Goal: Task Accomplishment & Management: Manage account settings

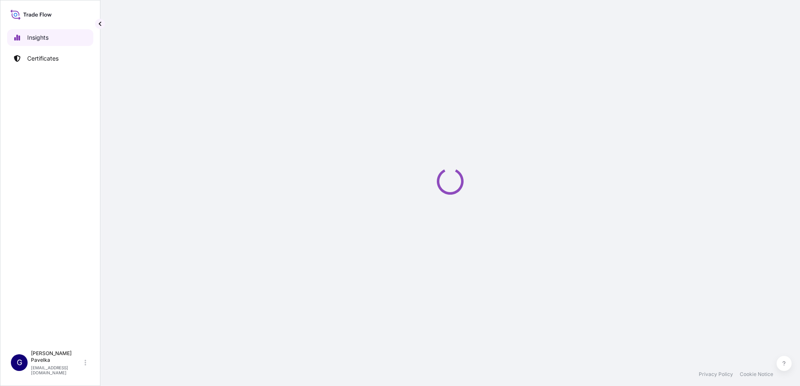
select select "2025"
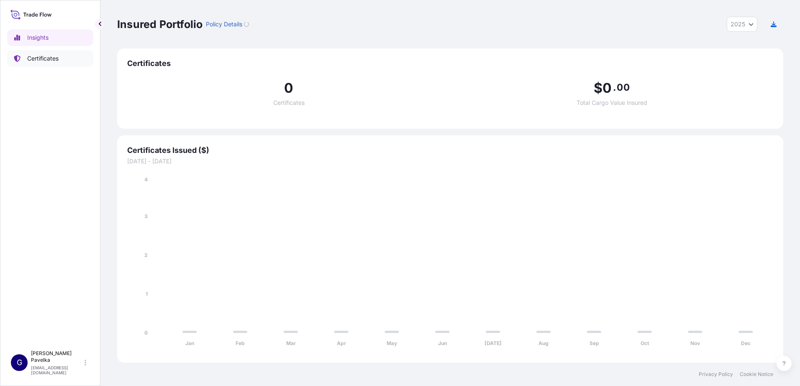
click at [53, 54] on link "Certificates" at bounding box center [50, 58] width 86 height 17
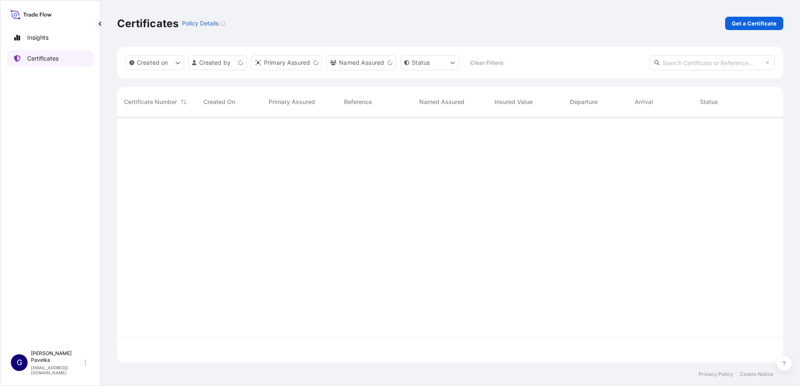
scroll to position [244, 659]
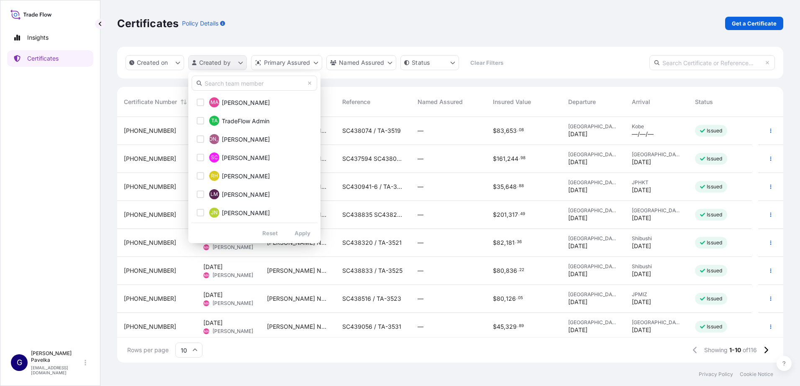
click at [221, 62] on html "Insights Certificates G [PERSON_NAME] [EMAIL_ADDRESS][DOMAIN_NAME] Certificates…" at bounding box center [400, 193] width 800 height 386
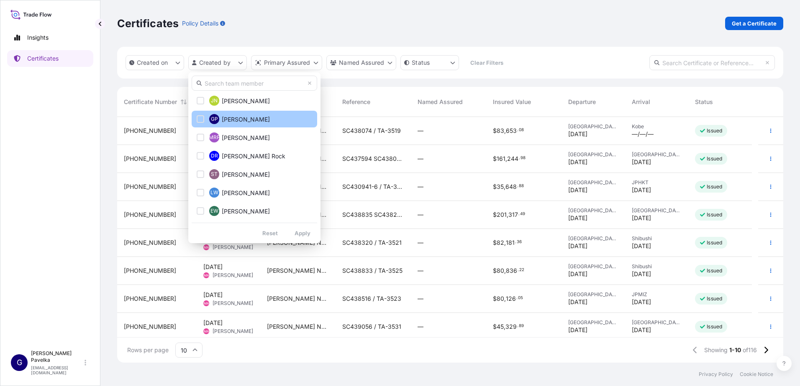
click at [234, 125] on button "GP [PERSON_NAME]" at bounding box center [254, 119] width 125 height 17
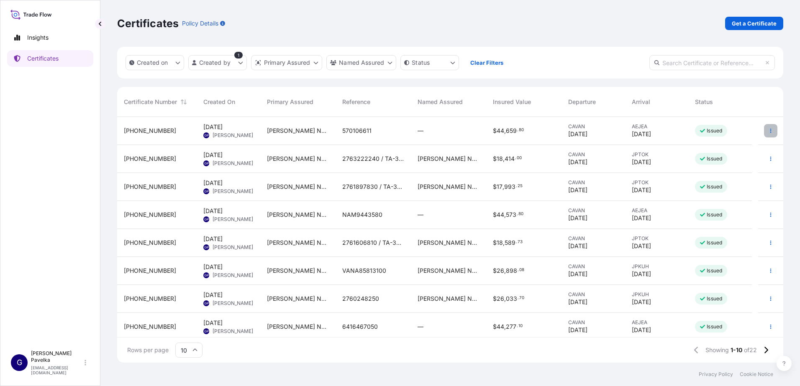
click at [768, 130] on icon "button" at bounding box center [770, 130] width 5 height 5
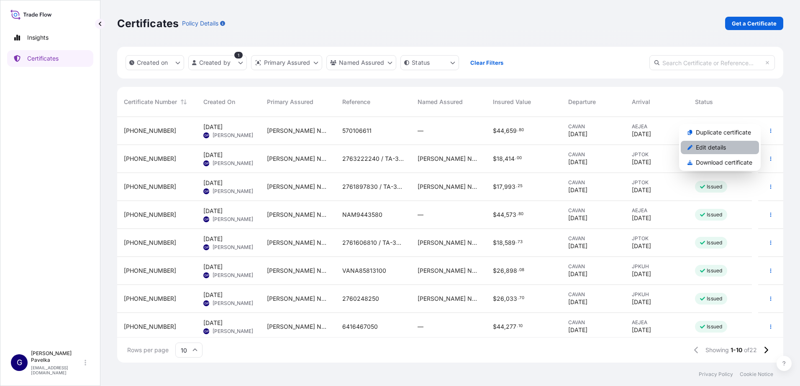
click at [718, 149] on p "Edit details" at bounding box center [710, 147] width 30 height 8
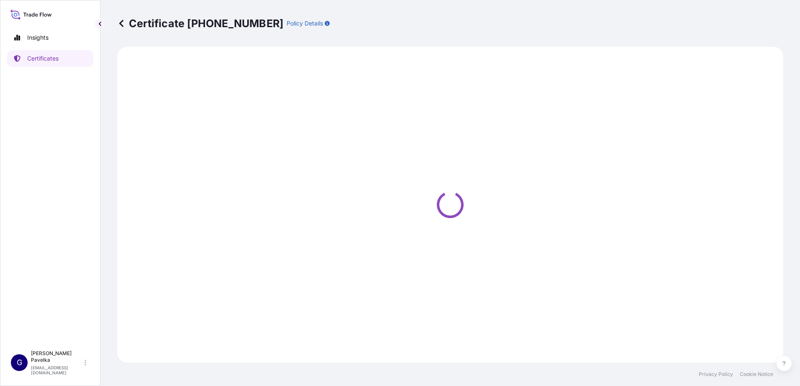
select select "Road / [GEOGRAPHIC_DATA]"
select select "Sea"
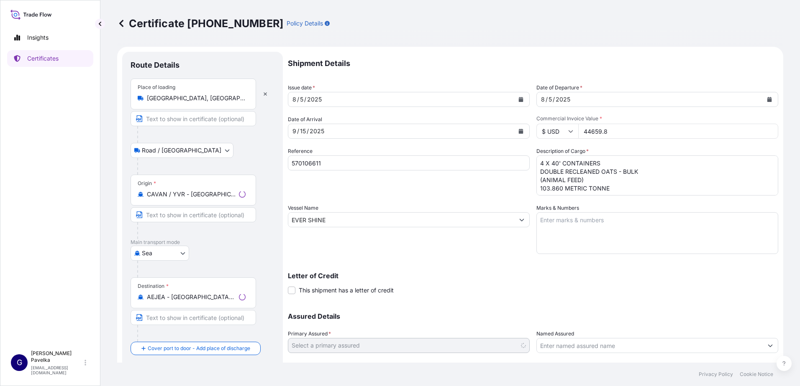
select select "31733"
click at [608, 131] on input "44659.8" at bounding box center [678, 131] width 200 height 15
drag, startPoint x: 608, startPoint y: 131, endPoint x: 436, endPoint y: 150, distance: 173.3
click at [437, 150] on div "Shipment Details Issue date * [DATE] Date of Departure * [DATE] Date of Arrival…" at bounding box center [533, 219] width 490 height 335
type input "44659.80"
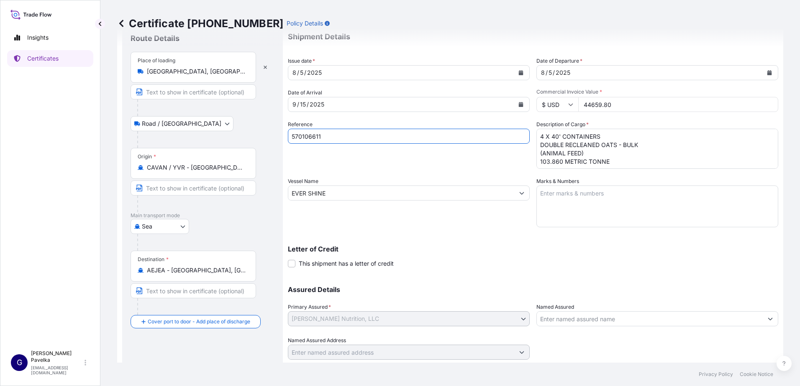
scroll to position [52, 0]
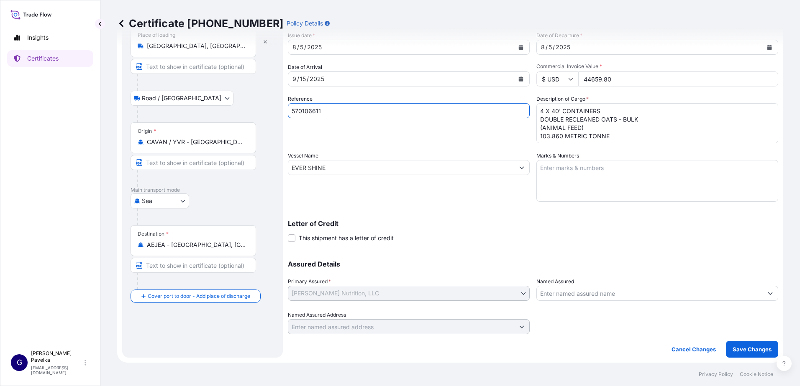
click at [564, 295] on input "Named Assured" at bounding box center [649, 293] width 226 height 15
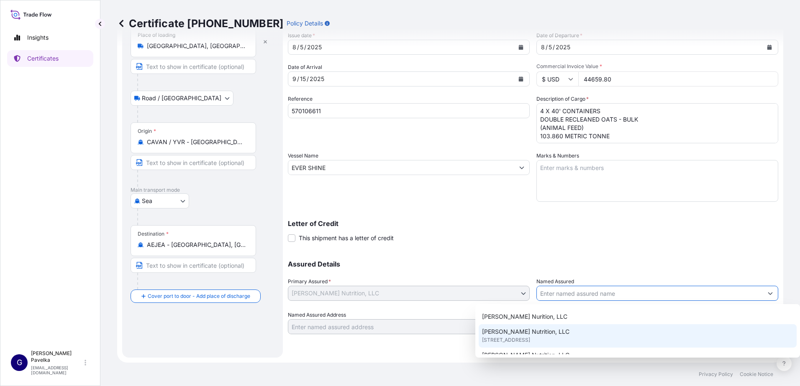
scroll to position [231, 0]
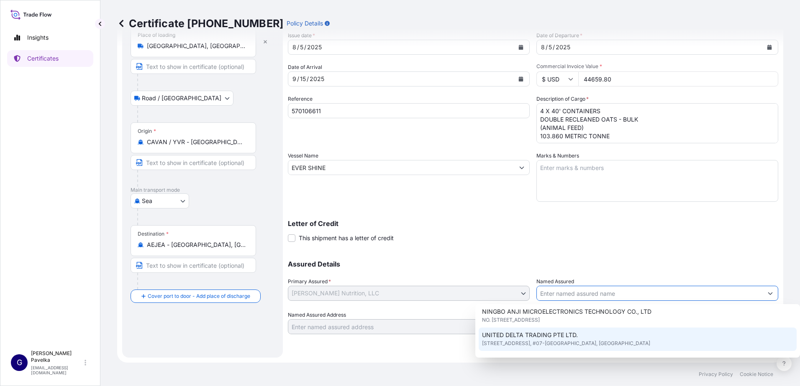
click at [558, 333] on div "UNITED DELTA TRADING PTE LTD. [STREET_ADDRESS]" at bounding box center [637, 339] width 318 height 23
type input "UNITED DELTA TRADING PTE LTD."
type input "[GEOGRAPHIC_DATA]"
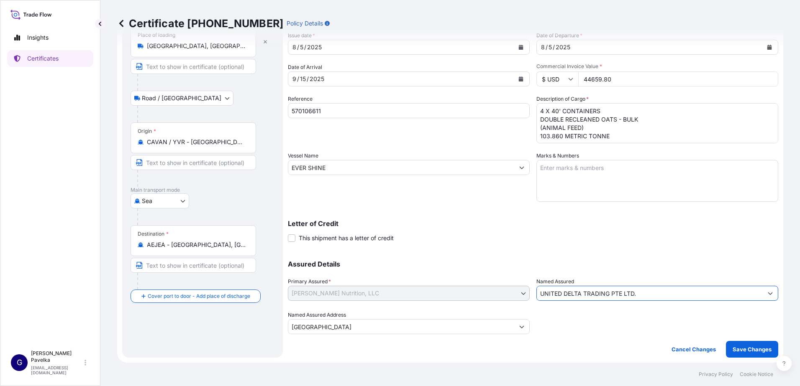
click at [588, 297] on input "UNITED DELTA TRADING PTE LTD." at bounding box center [649, 293] width 226 height 15
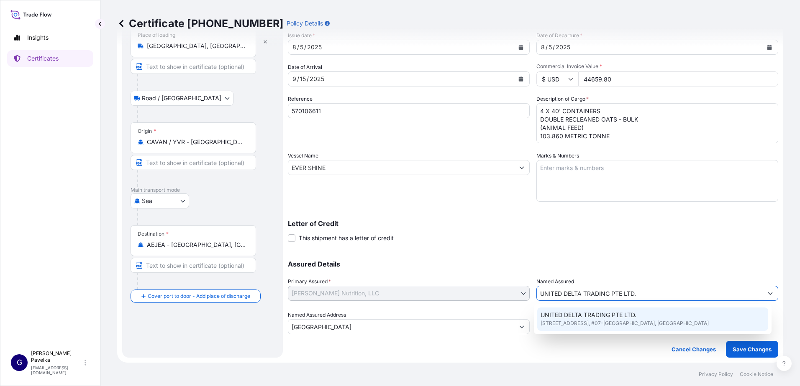
click at [762, 291] on button "Show suggestions" at bounding box center [769, 293] width 15 height 15
click at [599, 321] on span "[STREET_ADDRESS], #07-[GEOGRAPHIC_DATA], [GEOGRAPHIC_DATA]" at bounding box center [624, 323] width 168 height 8
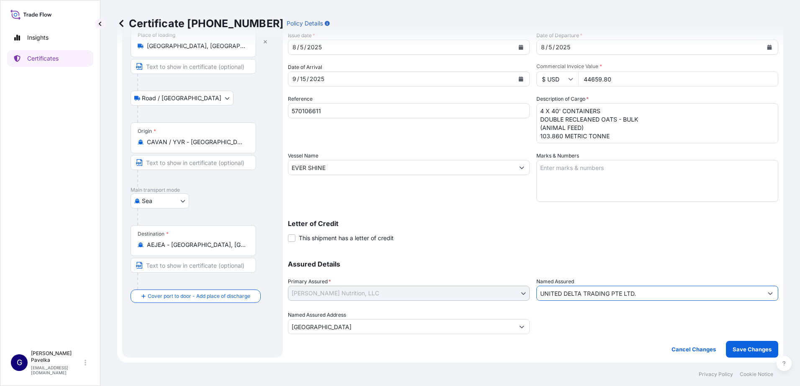
click at [767, 293] on icon "Show suggestions" at bounding box center [769, 293] width 5 height 5
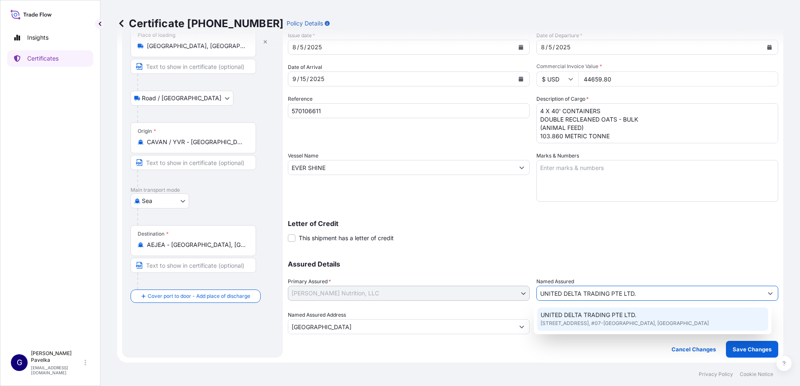
click at [393, 286] on div "Assured Details Primary Assured * [PERSON_NAME] Nutrition, LLC [PERSON_NAME] Nu…" at bounding box center [533, 293] width 490 height 84
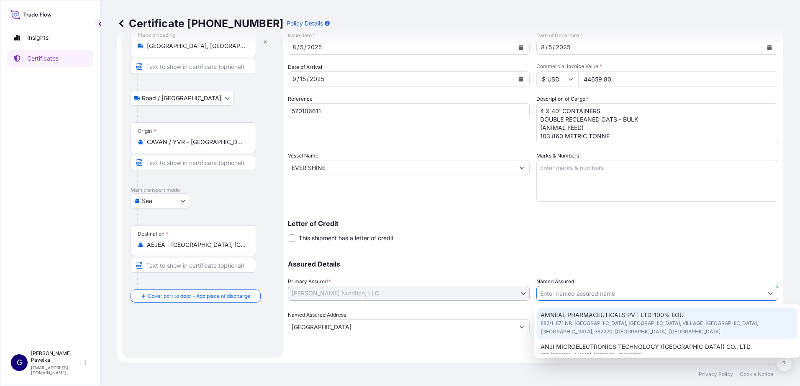
click at [622, 293] on input "Named Assured" at bounding box center [649, 293] width 226 height 15
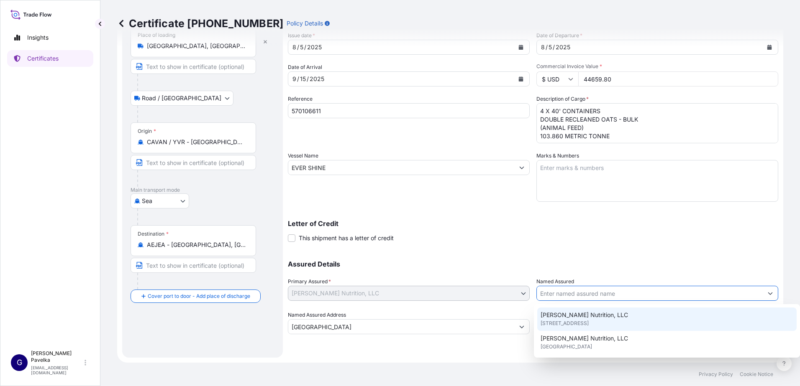
scroll to position [306, 0]
click at [594, 308] on div "[PERSON_NAME] Nurition, LLC" at bounding box center [667, 300] width 260 height 15
type input "[PERSON_NAME] Nurition, LLC"
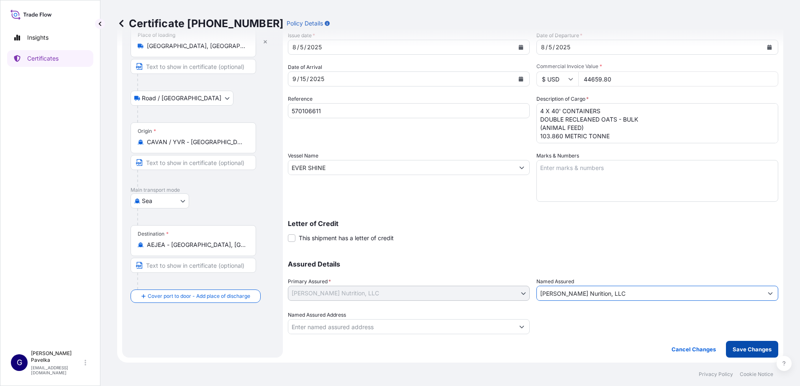
type input "[PERSON_NAME] Nurition, LLC"
click at [732, 347] on p "Save Changes" at bounding box center [751, 349] width 39 height 8
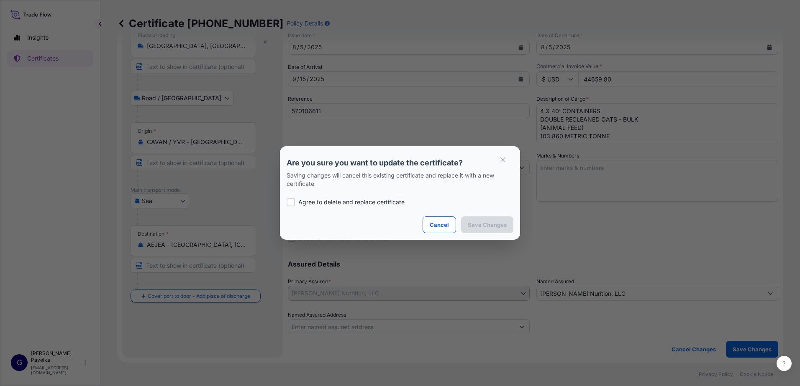
click at [290, 202] on div at bounding box center [290, 202] width 8 height 8
checkbox input "true"
click at [483, 224] on p "Save Changes" at bounding box center [487, 225] width 39 height 8
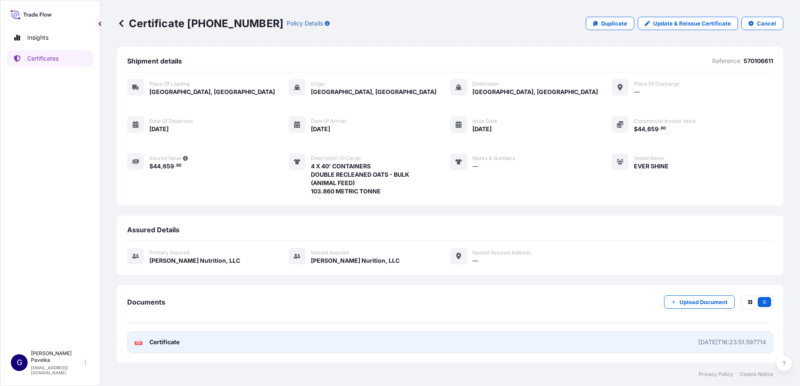
click at [164, 341] on span "Certificate" at bounding box center [164, 342] width 30 height 8
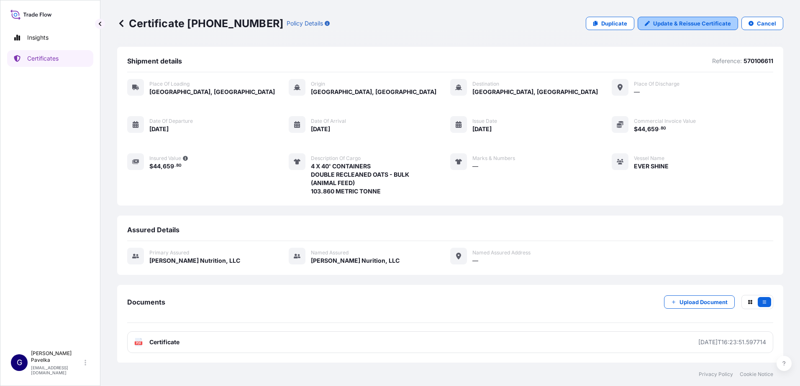
click at [667, 22] on p "Update & Reissue Certificate" at bounding box center [692, 23] width 78 height 8
select select "Road / [GEOGRAPHIC_DATA]"
select select "Sea"
select select "31733"
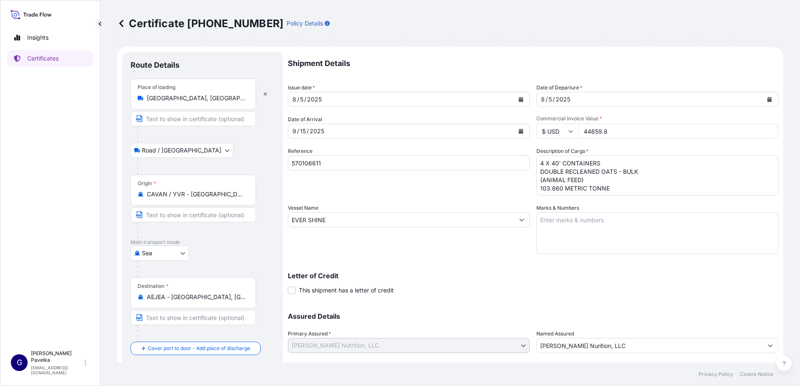
click at [604, 134] on input "44659.8" at bounding box center [678, 131] width 200 height 15
drag, startPoint x: 559, startPoint y: 142, endPoint x: 496, endPoint y: 135, distance: 63.2
click at [489, 143] on div "Shipment Details Issue date * [DATE] Date of Departure * [DATE] Date of Arrival…" at bounding box center [533, 219] width 490 height 335
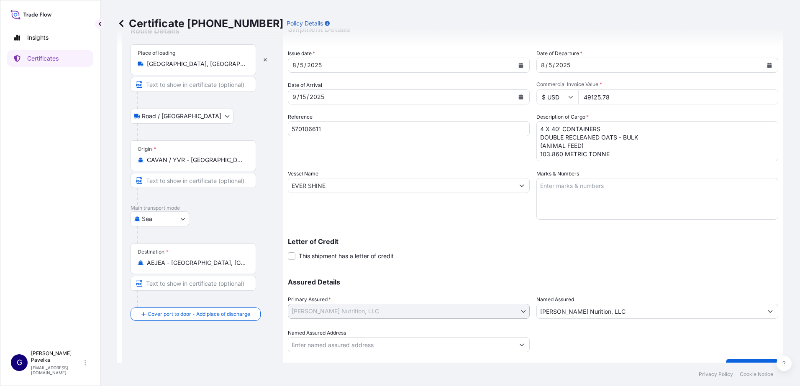
scroll to position [52, 0]
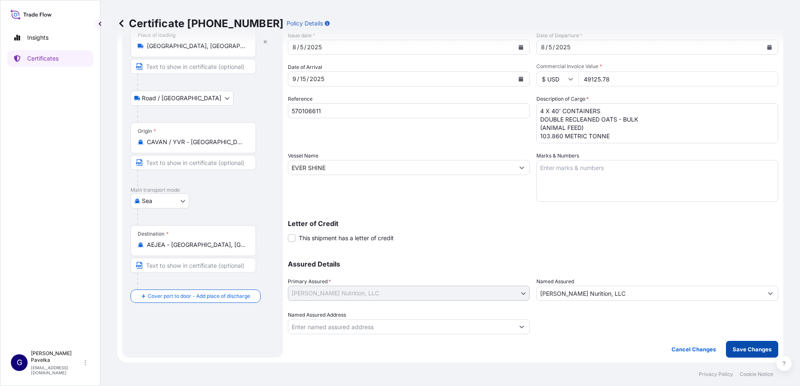
type input "49125.78"
click at [735, 347] on p "Save Changes" at bounding box center [751, 349] width 39 height 8
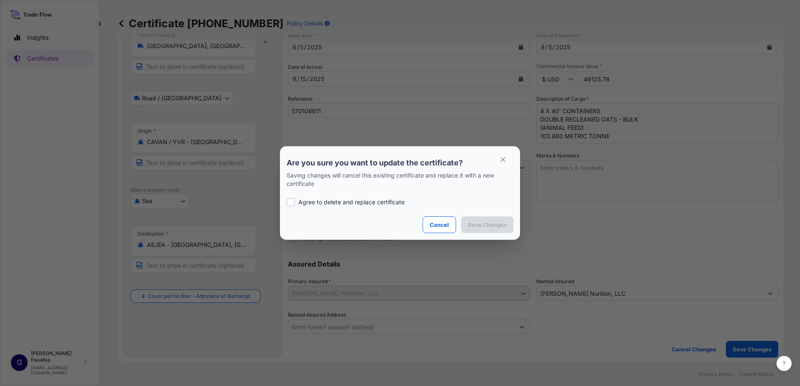
click at [329, 202] on p "Agree to delete and replace certificate" at bounding box center [351, 202] width 106 height 8
checkbox input "true"
click at [482, 230] on button "Save Changes" at bounding box center [487, 225] width 52 height 17
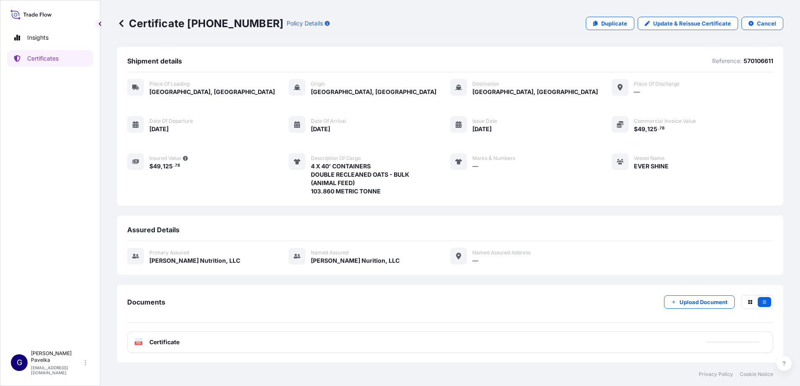
scroll to position [0, 0]
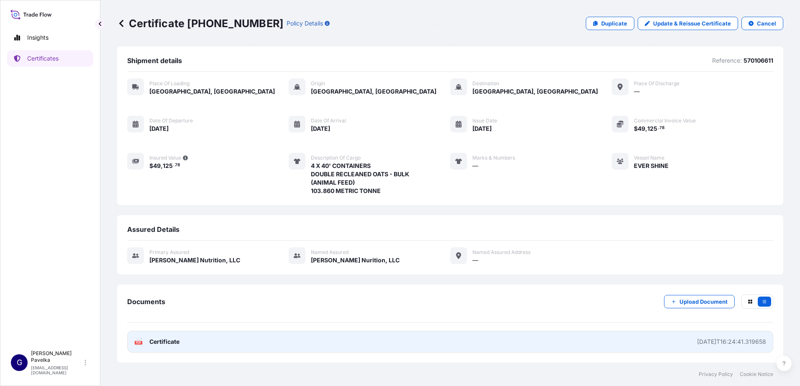
click at [157, 337] on link "PDF Certificate [DATE]T16:24:41.319658" at bounding box center [450, 342] width 646 height 22
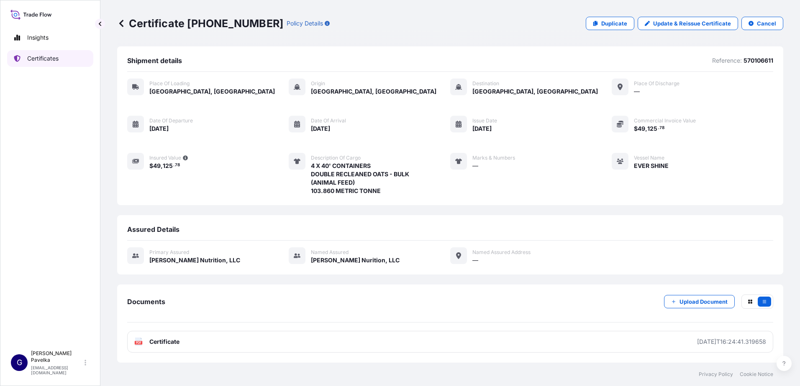
click at [36, 58] on p "Certificates" at bounding box center [42, 58] width 31 height 8
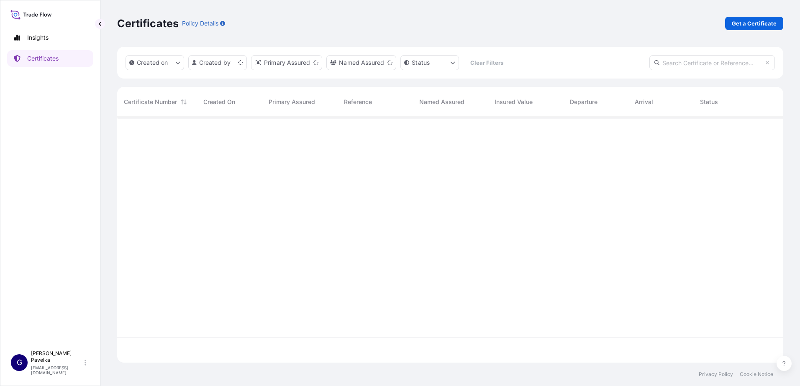
scroll to position [244, 659]
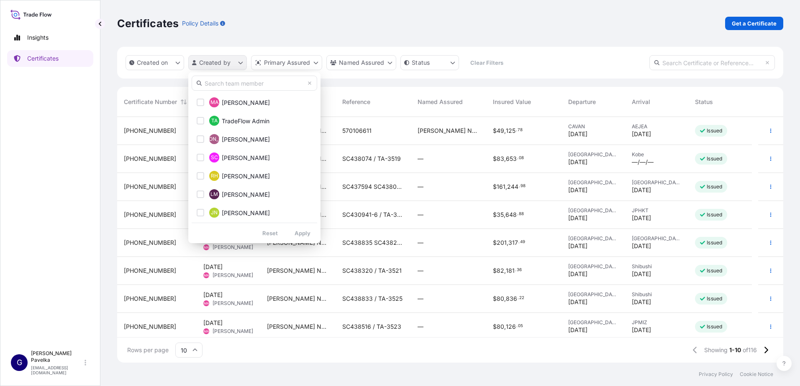
click at [235, 64] on html "Insights Certificates G [PERSON_NAME] [EMAIL_ADDRESS][DOMAIN_NAME] Certificates…" at bounding box center [400, 193] width 800 height 386
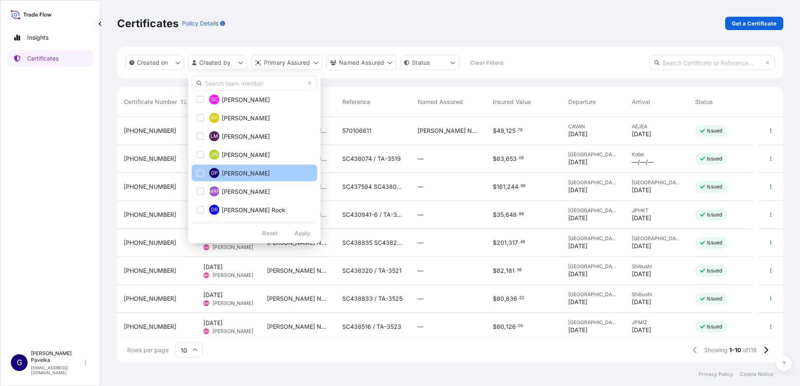
scroll to position [112, 0]
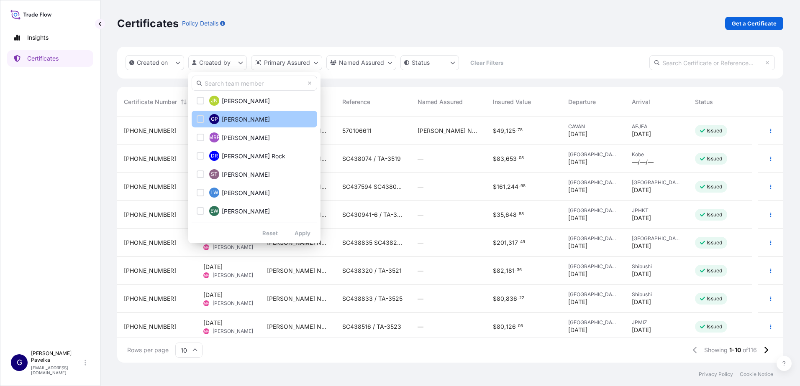
click at [249, 122] on span "[PERSON_NAME]" at bounding box center [246, 119] width 48 height 8
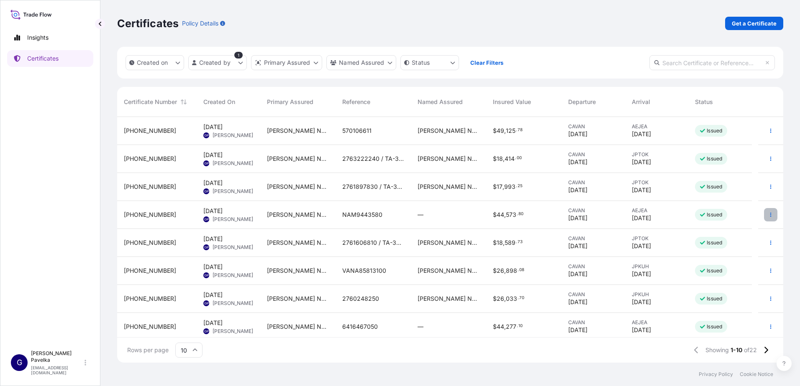
click at [764, 213] on button "button" at bounding box center [770, 214] width 13 height 13
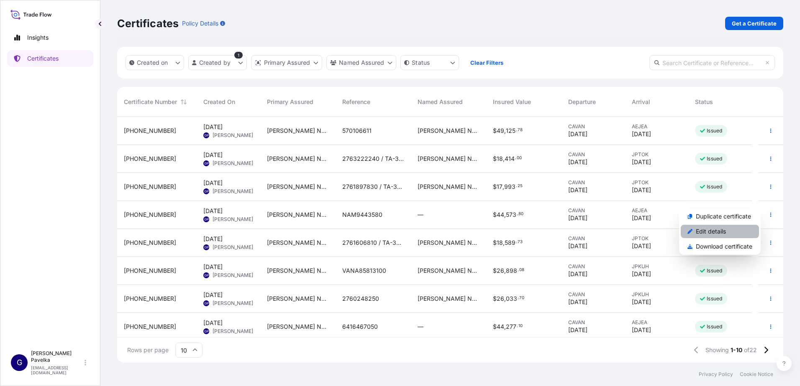
click at [712, 229] on p "Edit details" at bounding box center [710, 231] width 30 height 8
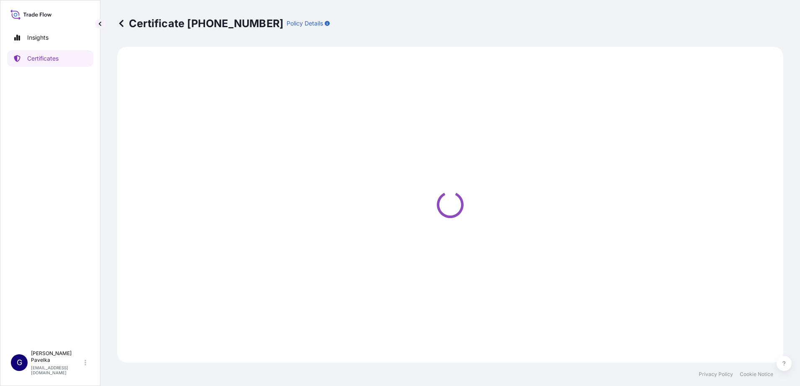
select select "Road / [GEOGRAPHIC_DATA]"
select select "Sea"
select select "31733"
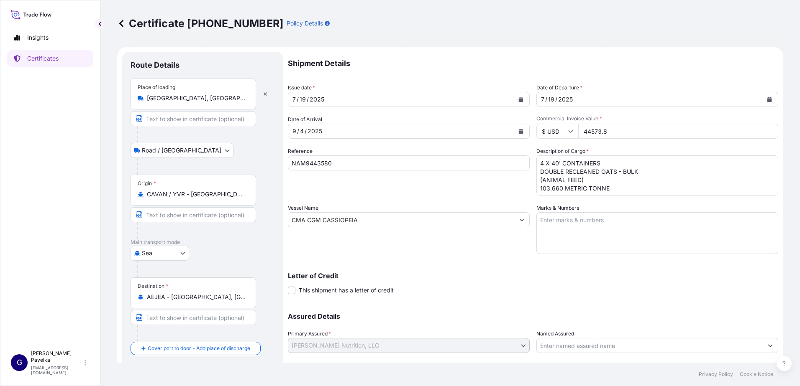
click at [600, 130] on input "44573.8" at bounding box center [678, 131] width 200 height 15
drag, startPoint x: 615, startPoint y: 128, endPoint x: 567, endPoint y: 130, distance: 48.1
click at [567, 130] on div "$ USD 44573.8" at bounding box center [657, 131] width 242 height 15
type input "49031.18"
click at [440, 281] on div "Letter of Credit This shipment has a letter of credit Letter of credit * Letter…" at bounding box center [533, 284] width 490 height 22
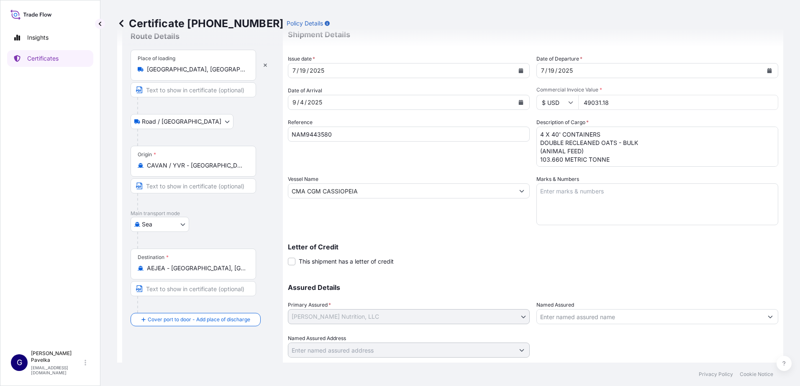
scroll to position [52, 0]
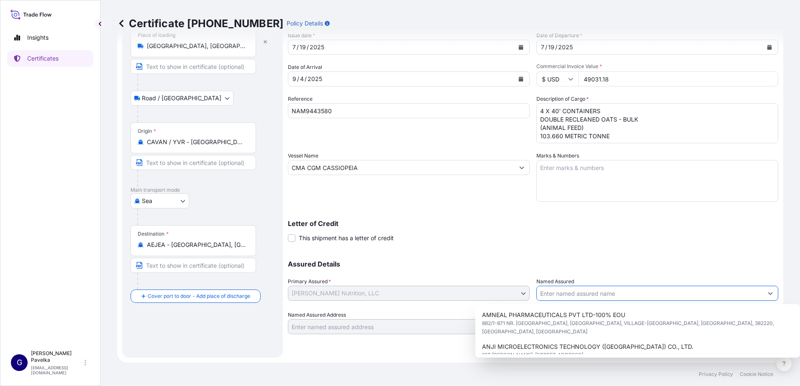
click at [632, 295] on input "Named Assured" at bounding box center [649, 293] width 226 height 15
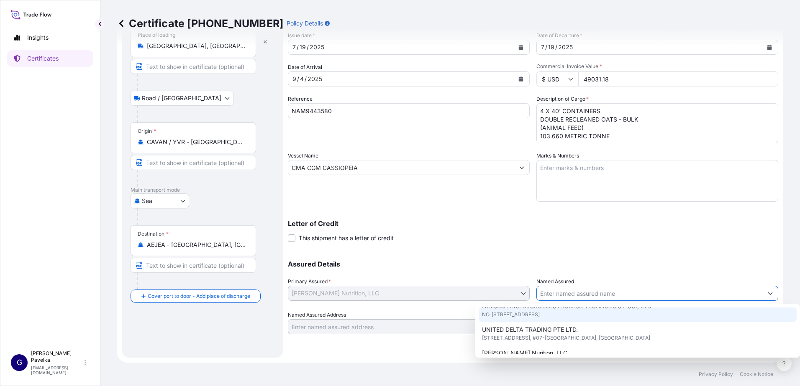
scroll to position [251, 0]
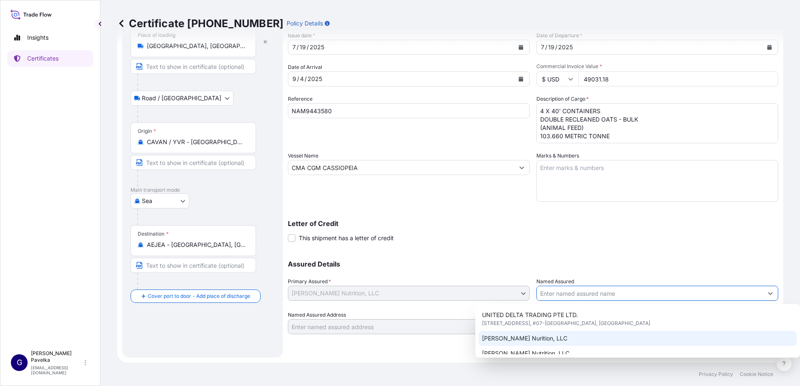
click at [579, 331] on div "[PERSON_NAME] Nurition, LLC" at bounding box center [637, 338] width 318 height 15
type input "[PERSON_NAME] Nurition, LLC"
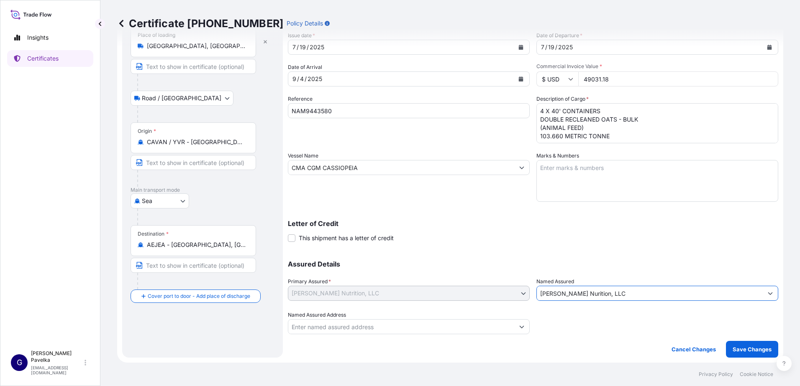
click at [487, 290] on div "Assured Details Primary Assured * [PERSON_NAME] Nutrition, LLC [PERSON_NAME] Nu…" at bounding box center [533, 293] width 490 height 84
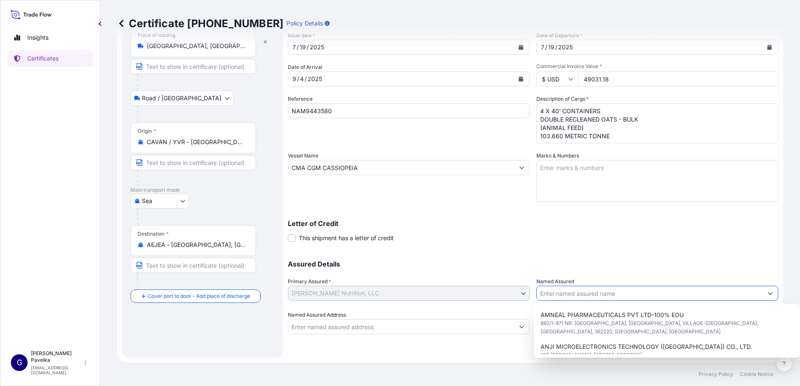
click at [659, 297] on input "Named Assured" at bounding box center [649, 293] width 226 height 15
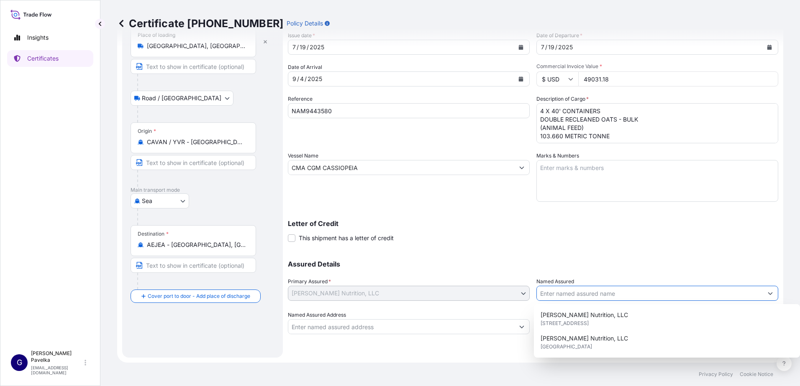
scroll to position [323, 0]
click at [588, 320] on span "[STREET_ADDRESS]" at bounding box center [564, 323] width 48 height 8
type input "[PERSON_NAME] Nutrition, LLC"
type input "[STREET_ADDRESS]"
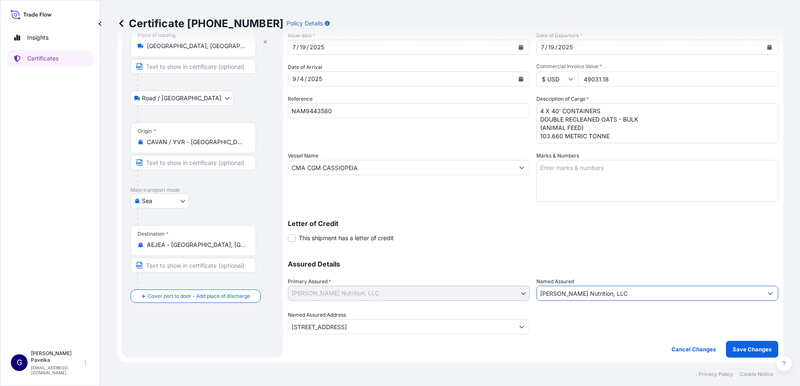
type input "[PERSON_NAME] Nutrition, LLC"
click at [572, 324] on div at bounding box center [657, 322] width 242 height 23
click at [734, 353] on p "Save Changes" at bounding box center [751, 349] width 39 height 8
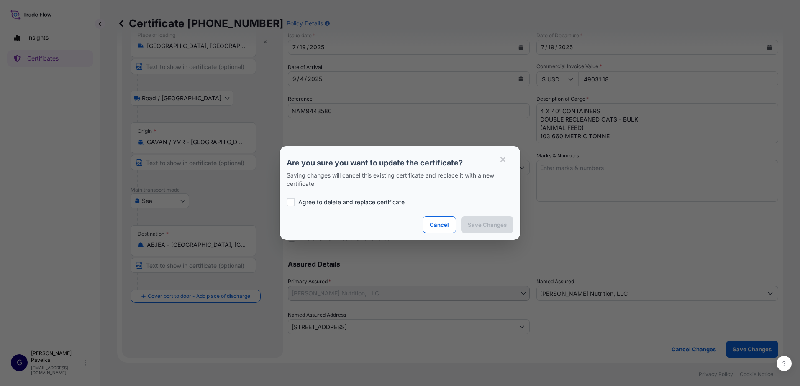
click at [314, 202] on p "Agree to delete and replace certificate" at bounding box center [351, 202] width 106 height 8
checkbox input "true"
click at [504, 221] on p "Save Changes" at bounding box center [487, 225] width 39 height 8
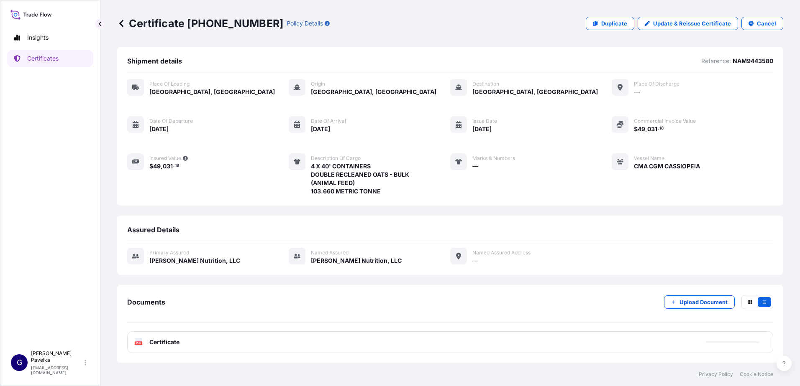
click at [171, 342] on span "Certificate" at bounding box center [164, 342] width 30 height 8
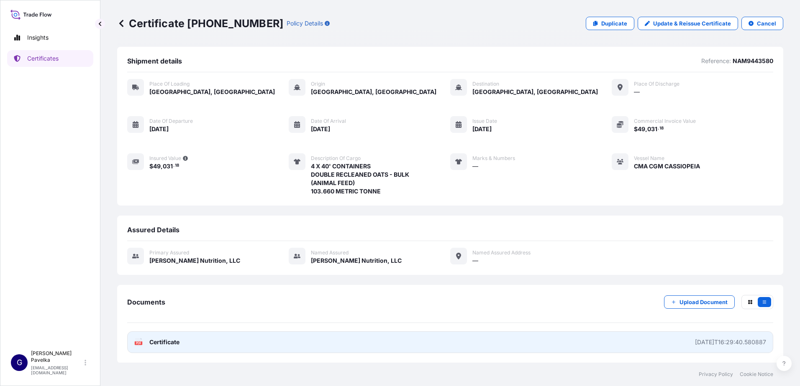
click at [172, 341] on span "Certificate" at bounding box center [164, 342] width 30 height 8
